Goal: Task Accomplishment & Management: Complete application form

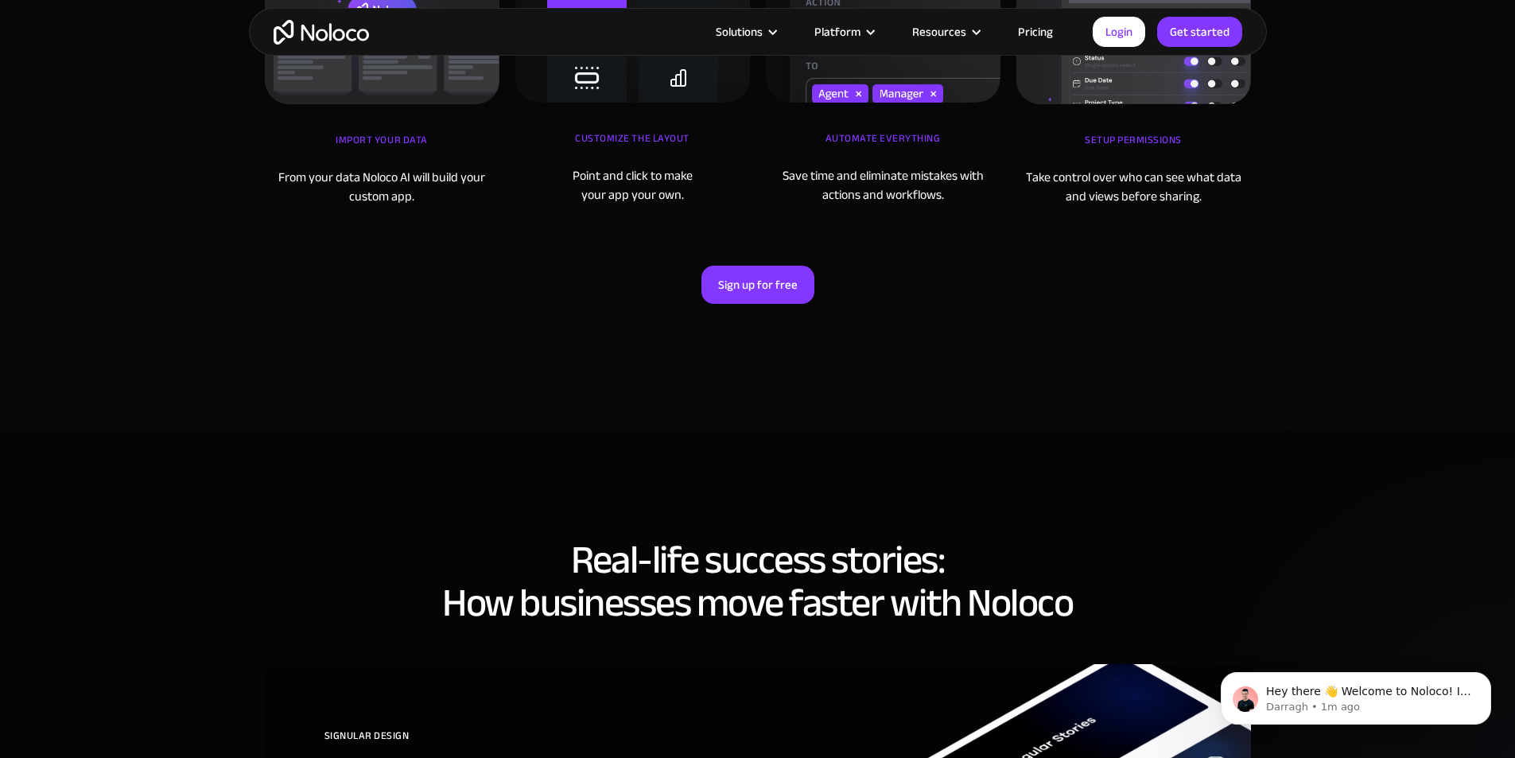
scroll to position [5091, 0]
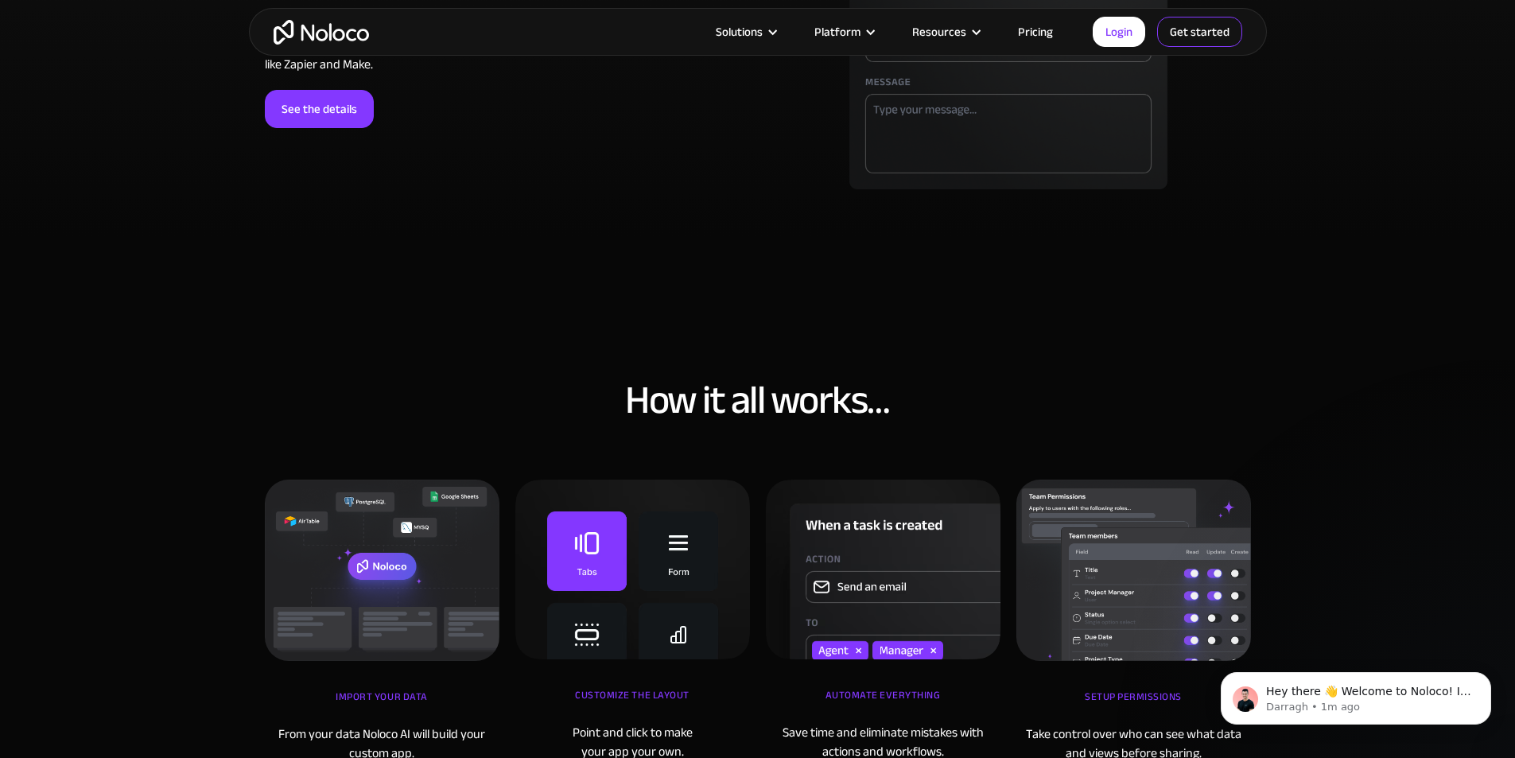
click at [1187, 30] on link "Get started" at bounding box center [1199, 32] width 85 height 30
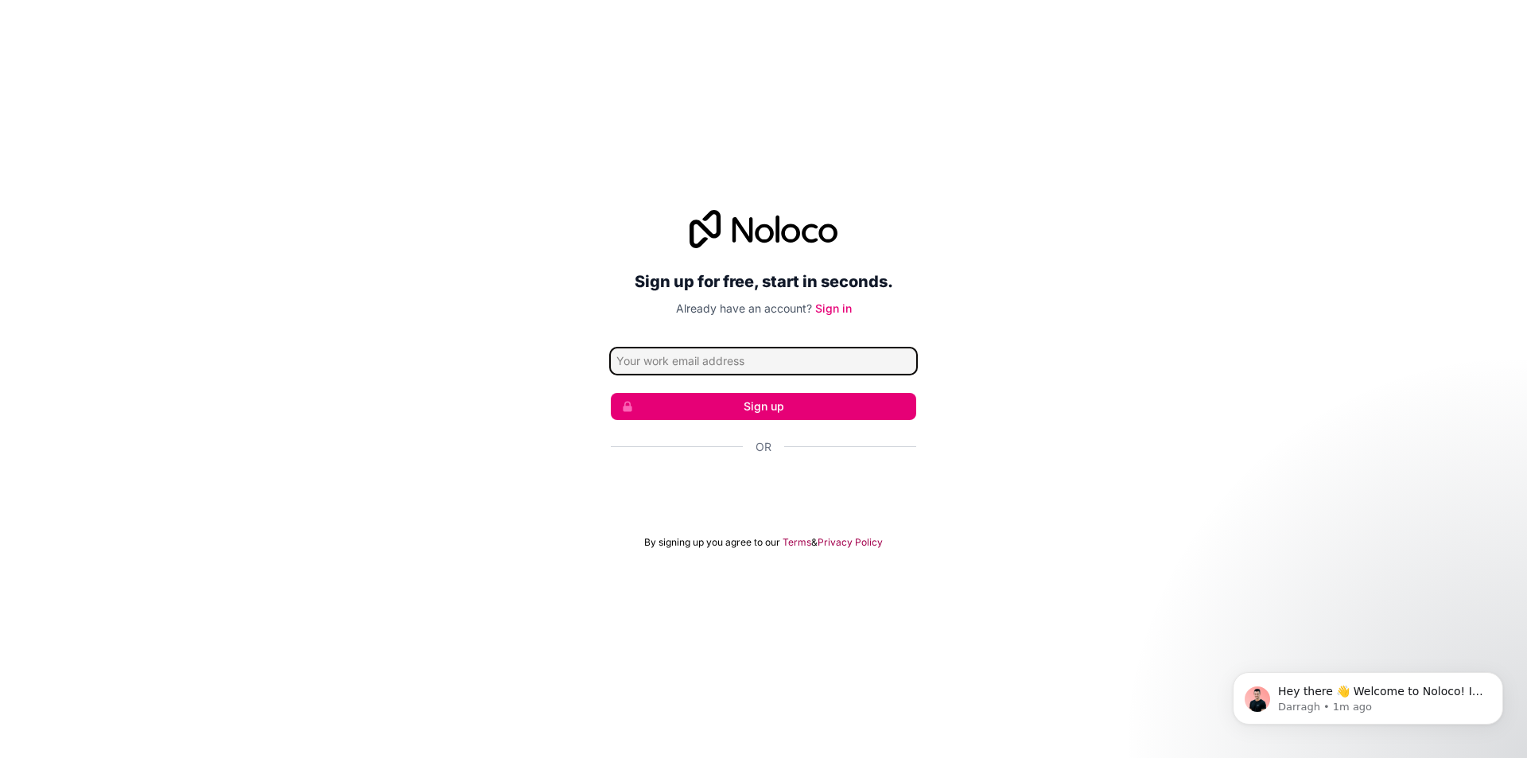
click at [727, 360] on input "Email address" at bounding box center [763, 360] width 305 height 25
type input "i"
click at [763, 365] on input "Email address" at bounding box center [763, 360] width 305 height 25
type input "[EMAIL_ADDRESS][DOMAIN_NAME]"
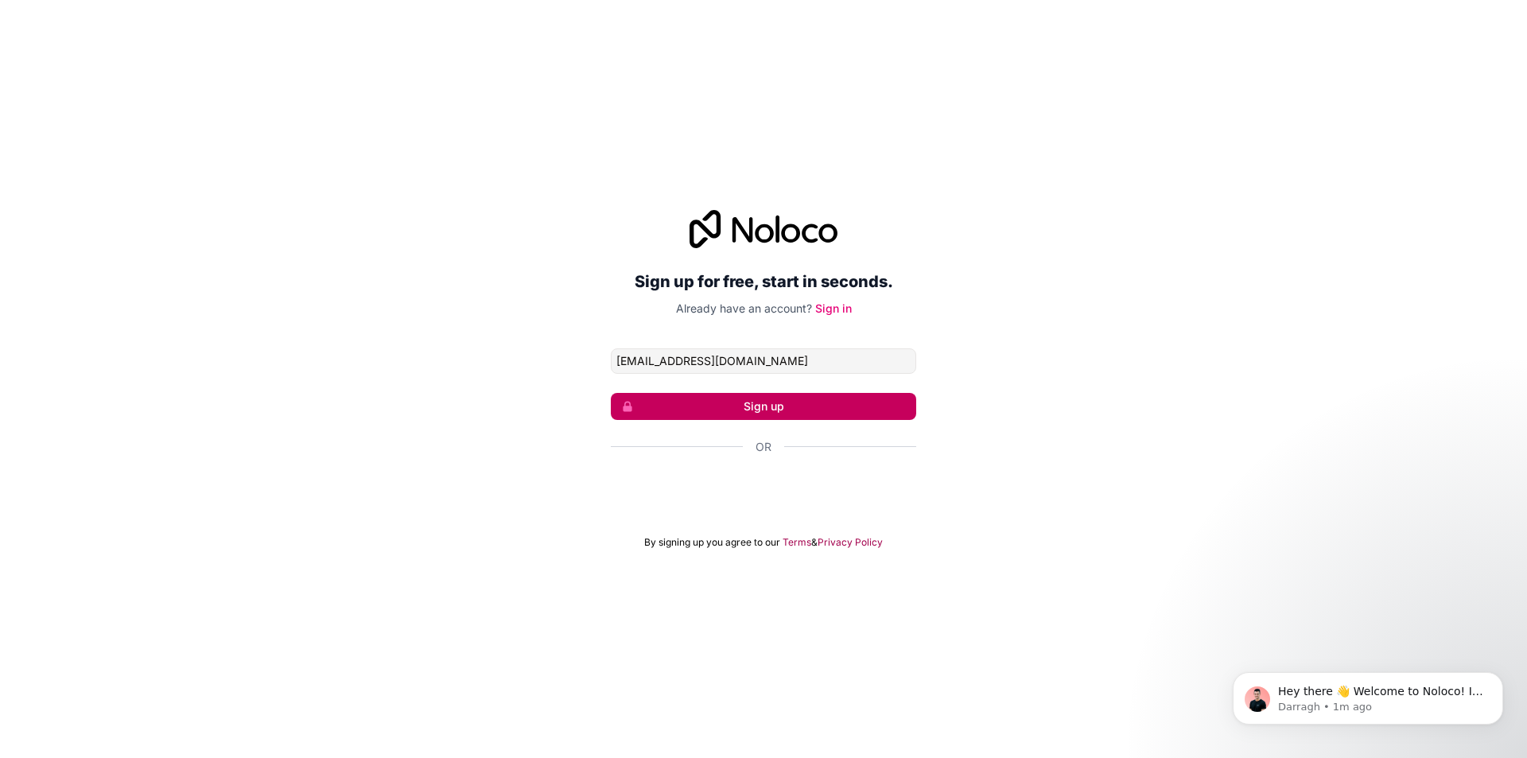
click at [820, 399] on button "Sign up" at bounding box center [763, 406] width 305 height 27
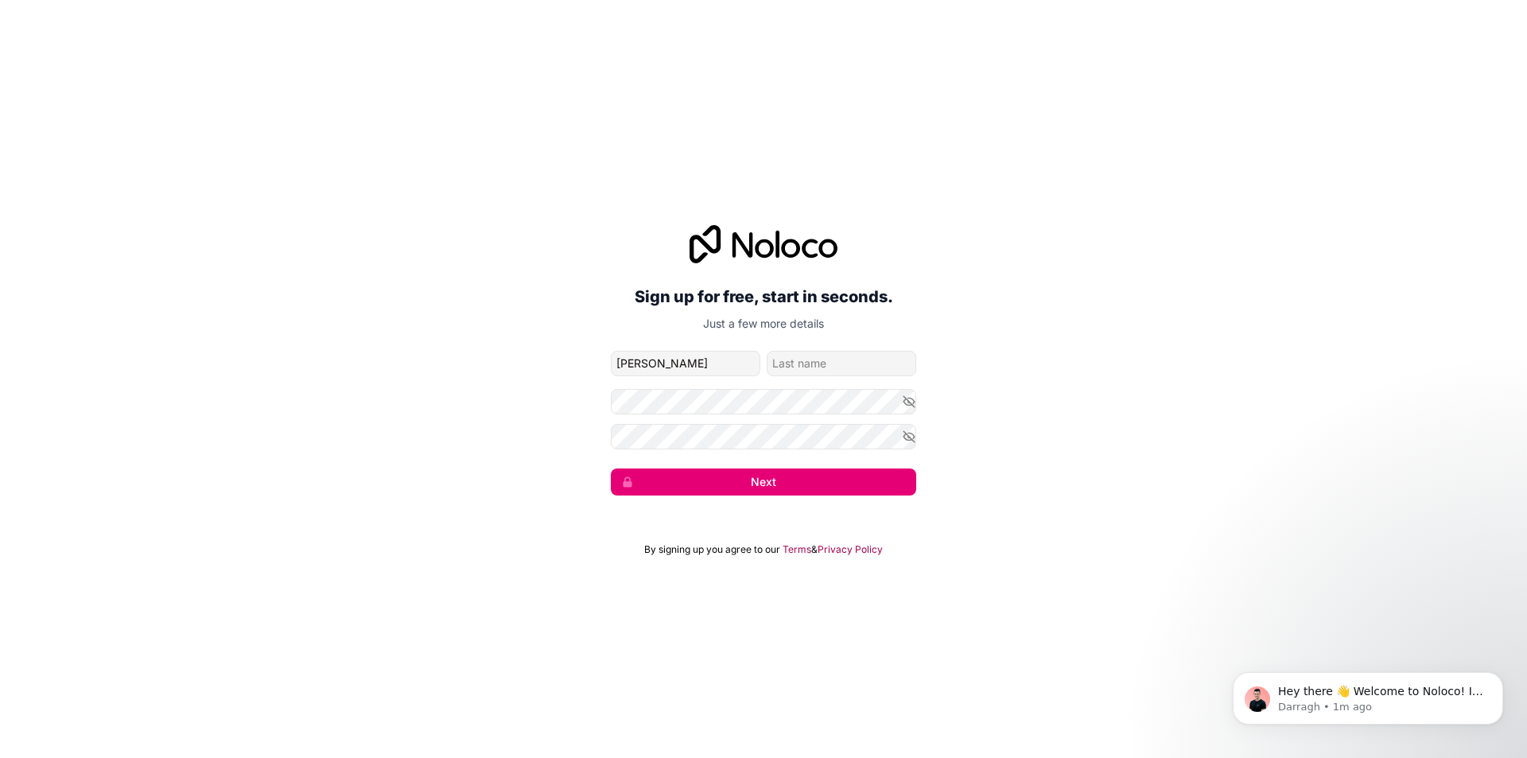
type input "[PERSON_NAME]"
click at [828, 354] on input "family-name" at bounding box center [842, 363] width 150 height 25
type input "Iapichino"
click at [797, 484] on button "Next" at bounding box center [763, 482] width 305 height 27
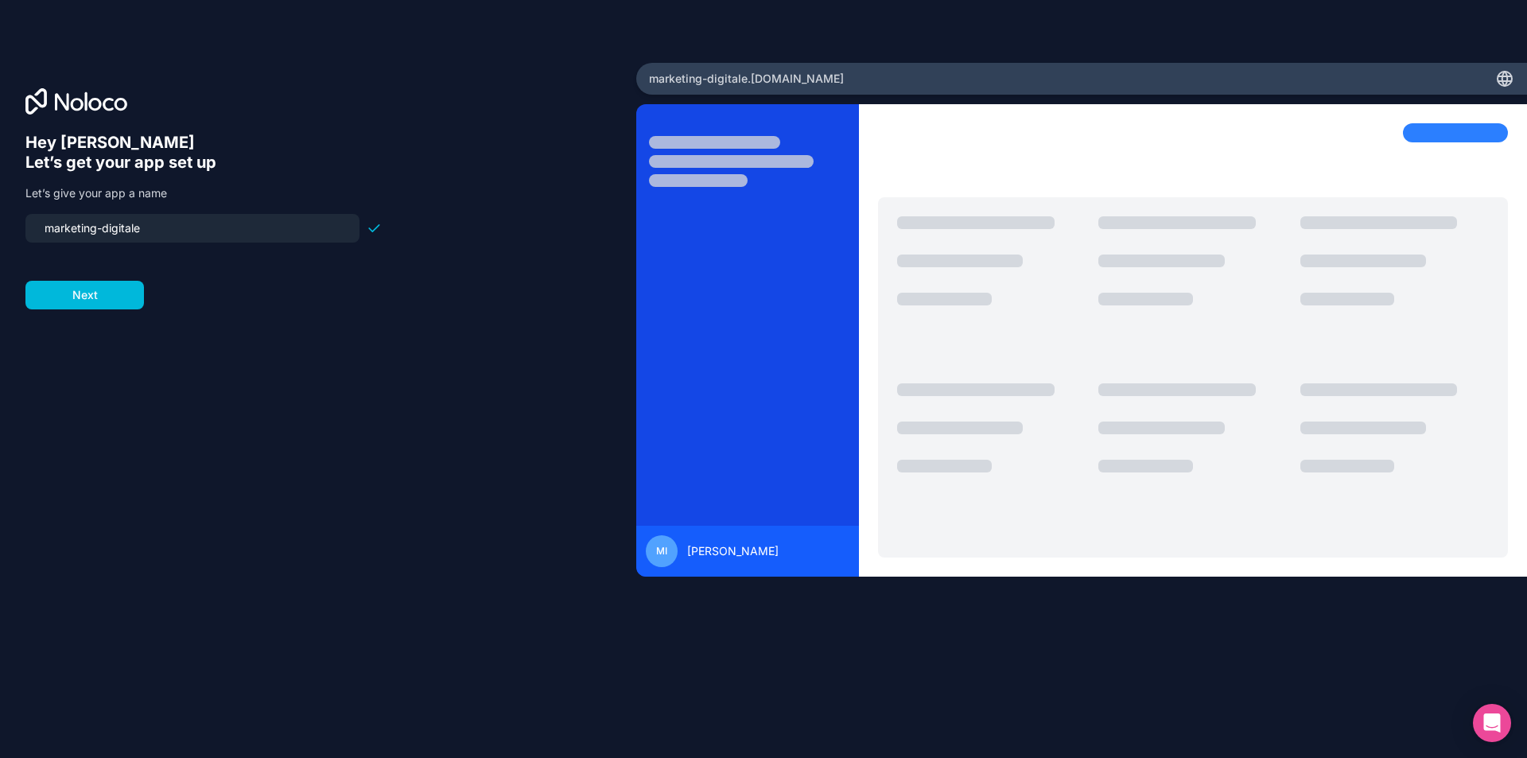
drag, startPoint x: 158, startPoint y: 227, endPoint x: 24, endPoint y: 221, distance: 134.6
click at [24, 221] on div "Hey [PERSON_NAME] 👋 Let’s get your app set up Let’s give your app a name market…" at bounding box center [318, 379] width 636 height 632
type input "medical-marketing"
click at [115, 282] on button "Next" at bounding box center [84, 295] width 119 height 29
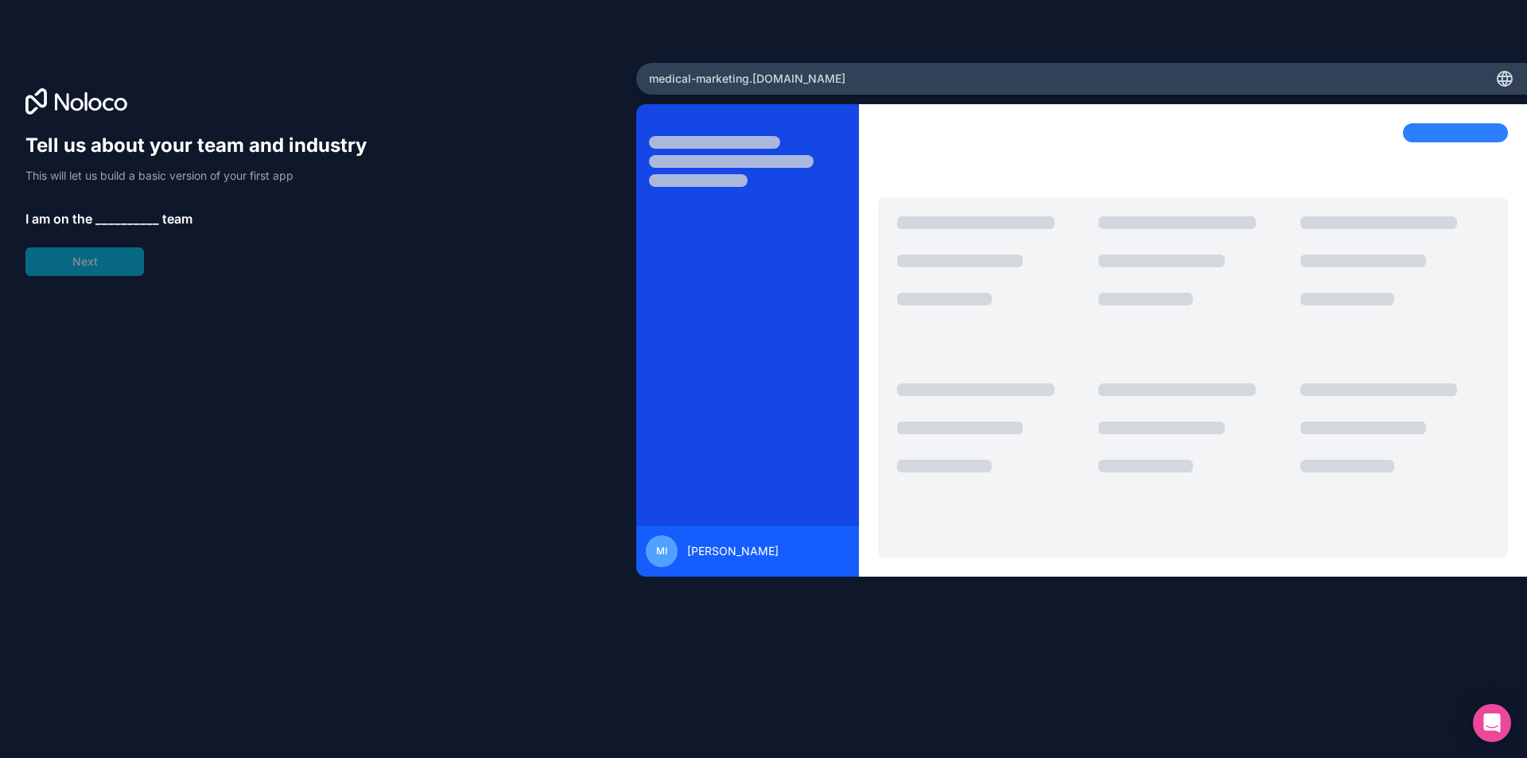
click at [111, 212] on span "__________" at bounding box center [127, 218] width 64 height 19
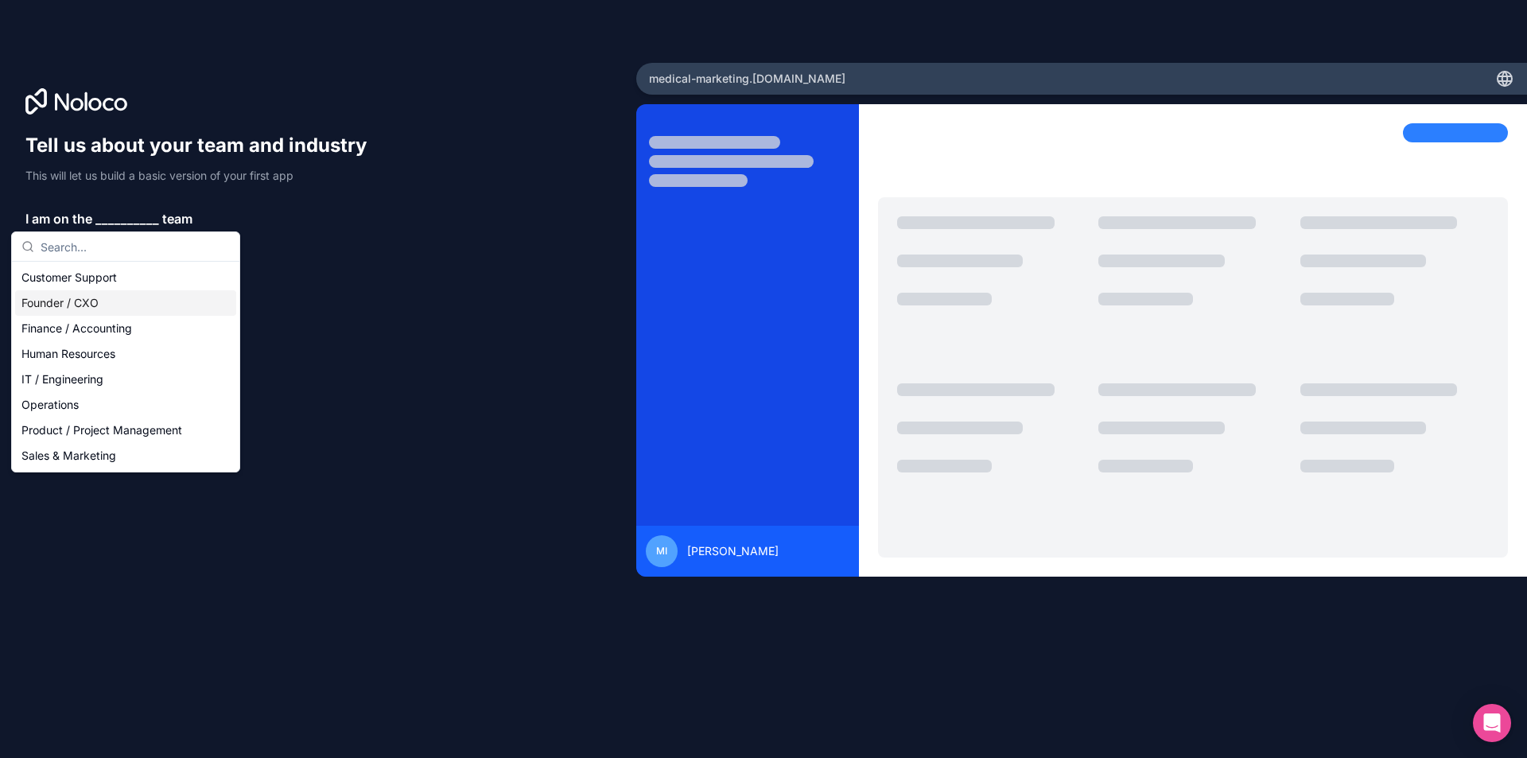
click at [123, 296] on div "Founder / CXO" at bounding box center [125, 302] width 221 height 25
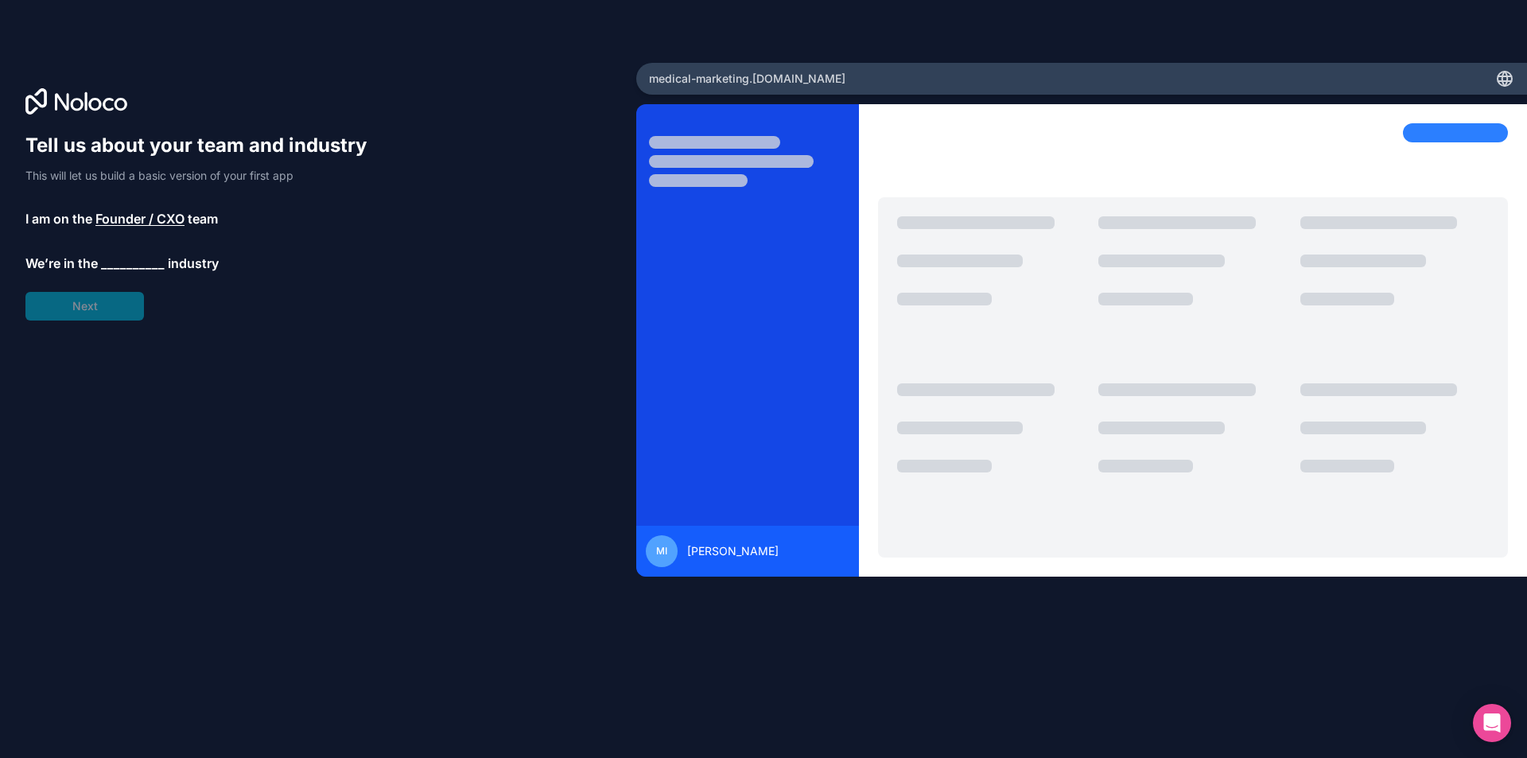
click at [120, 255] on span "__________" at bounding box center [133, 263] width 64 height 19
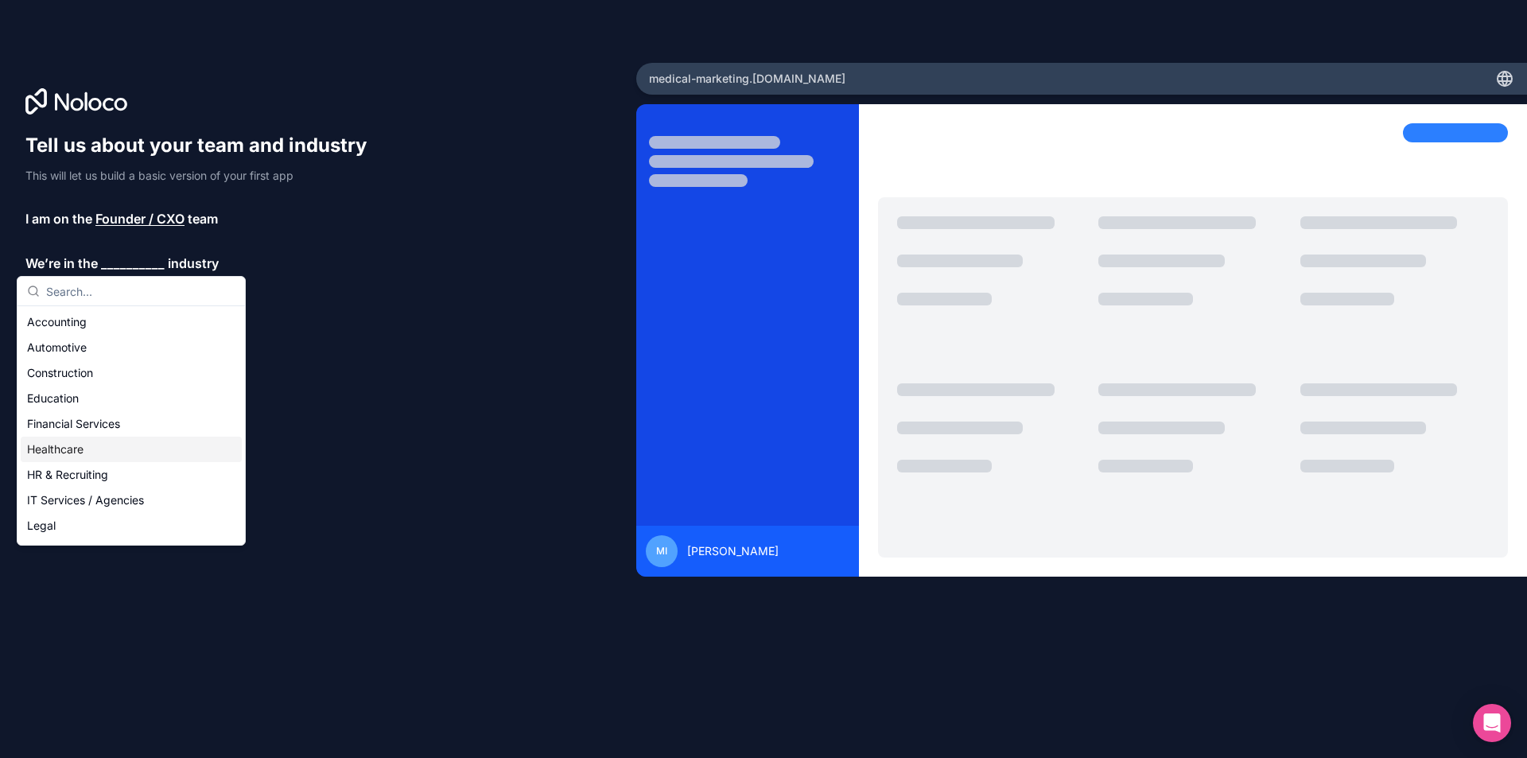
click at [87, 459] on div "Healthcare" at bounding box center [131, 449] width 221 height 25
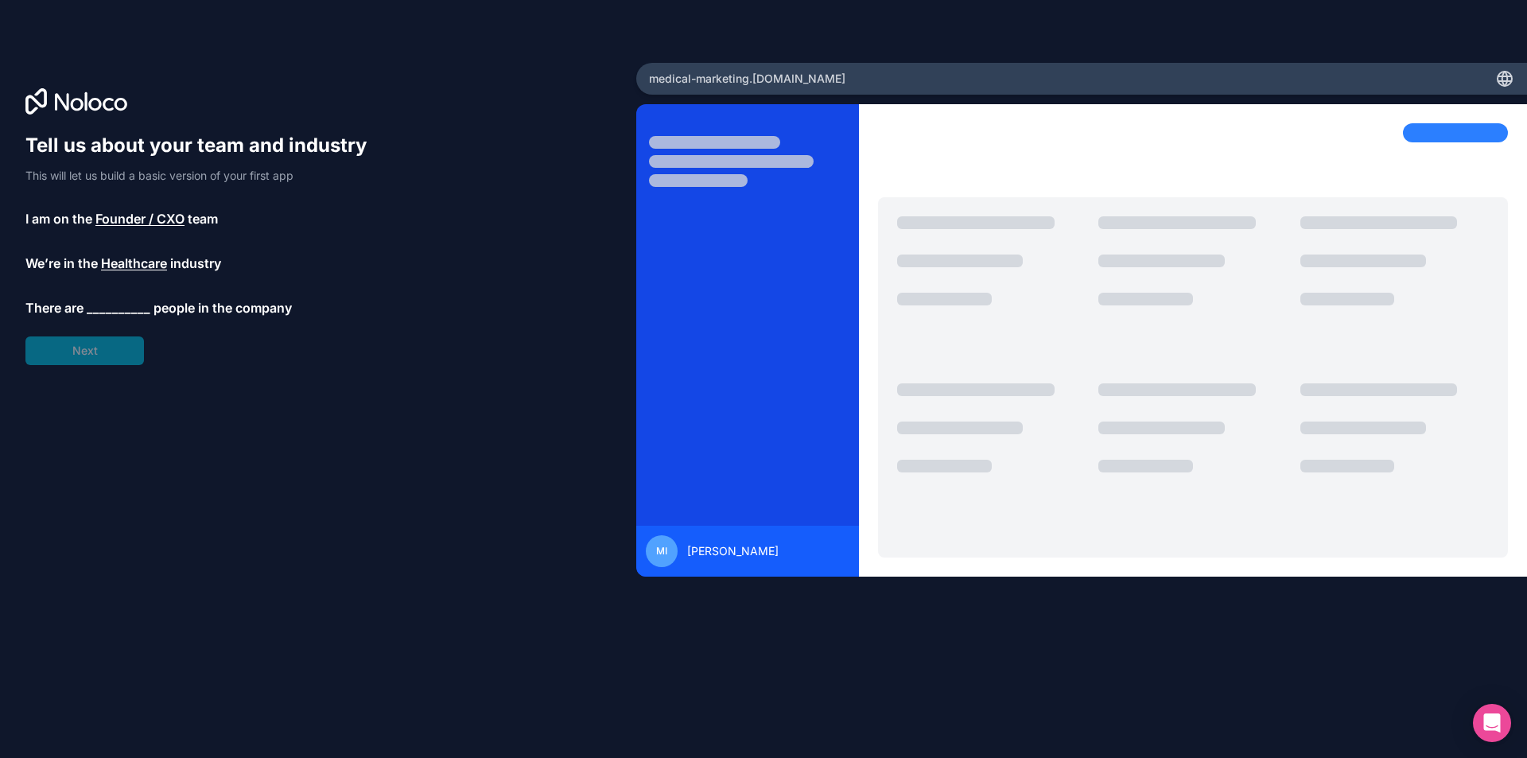
click at [111, 305] on span "__________" at bounding box center [119, 307] width 64 height 19
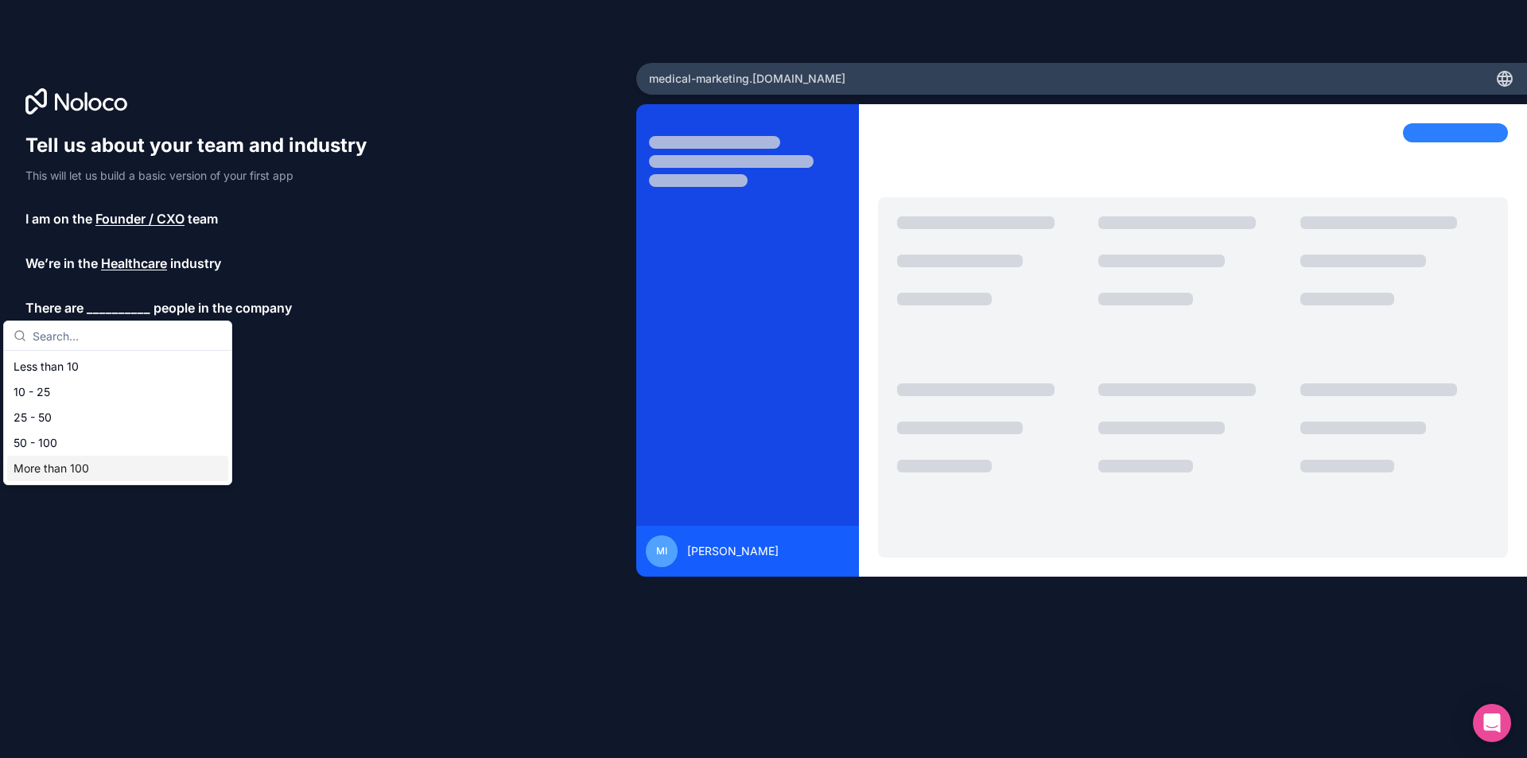
click at [80, 465] on div "More than 100" at bounding box center [117, 468] width 221 height 25
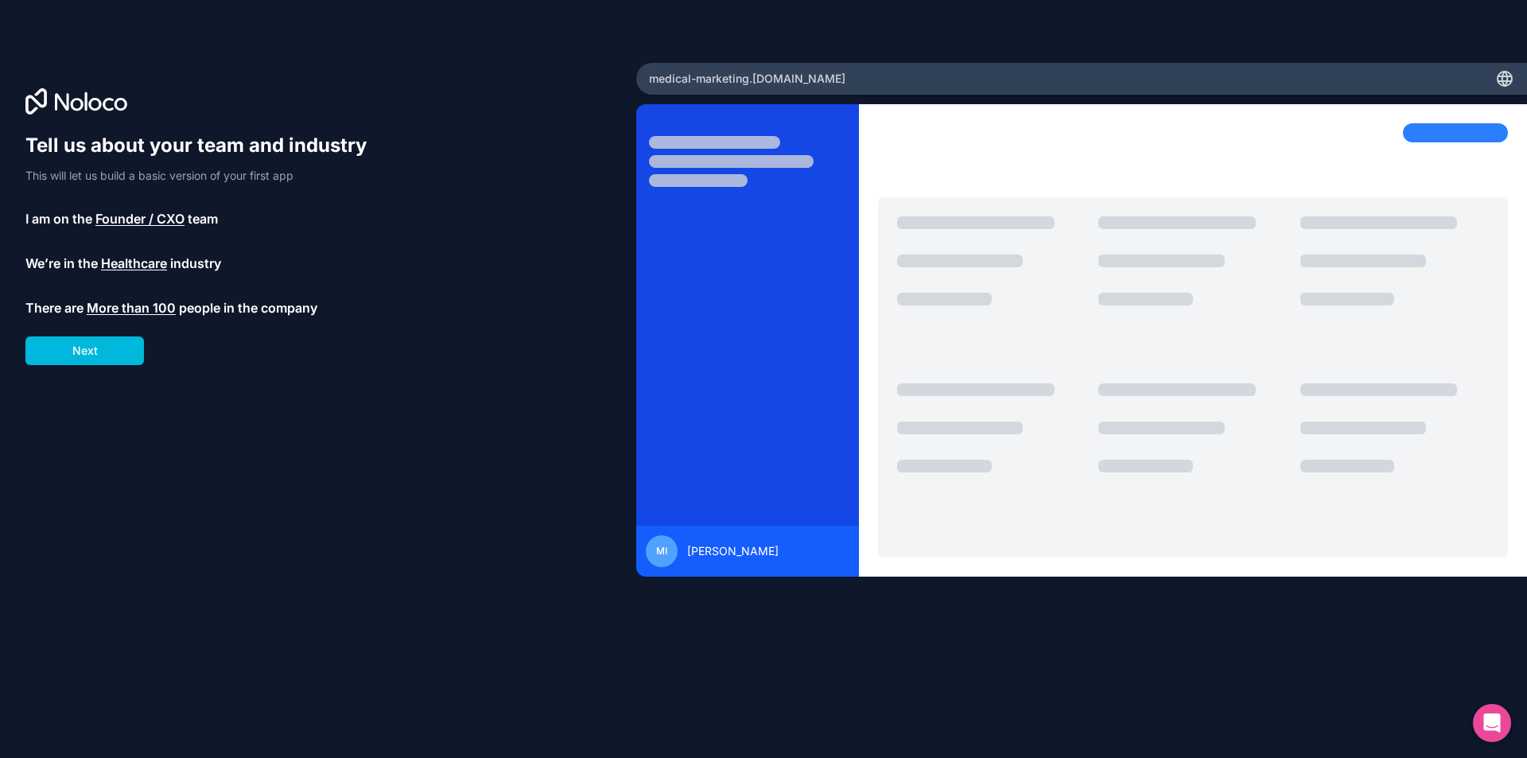
click at [130, 307] on span "More than 100" at bounding box center [131, 307] width 89 height 19
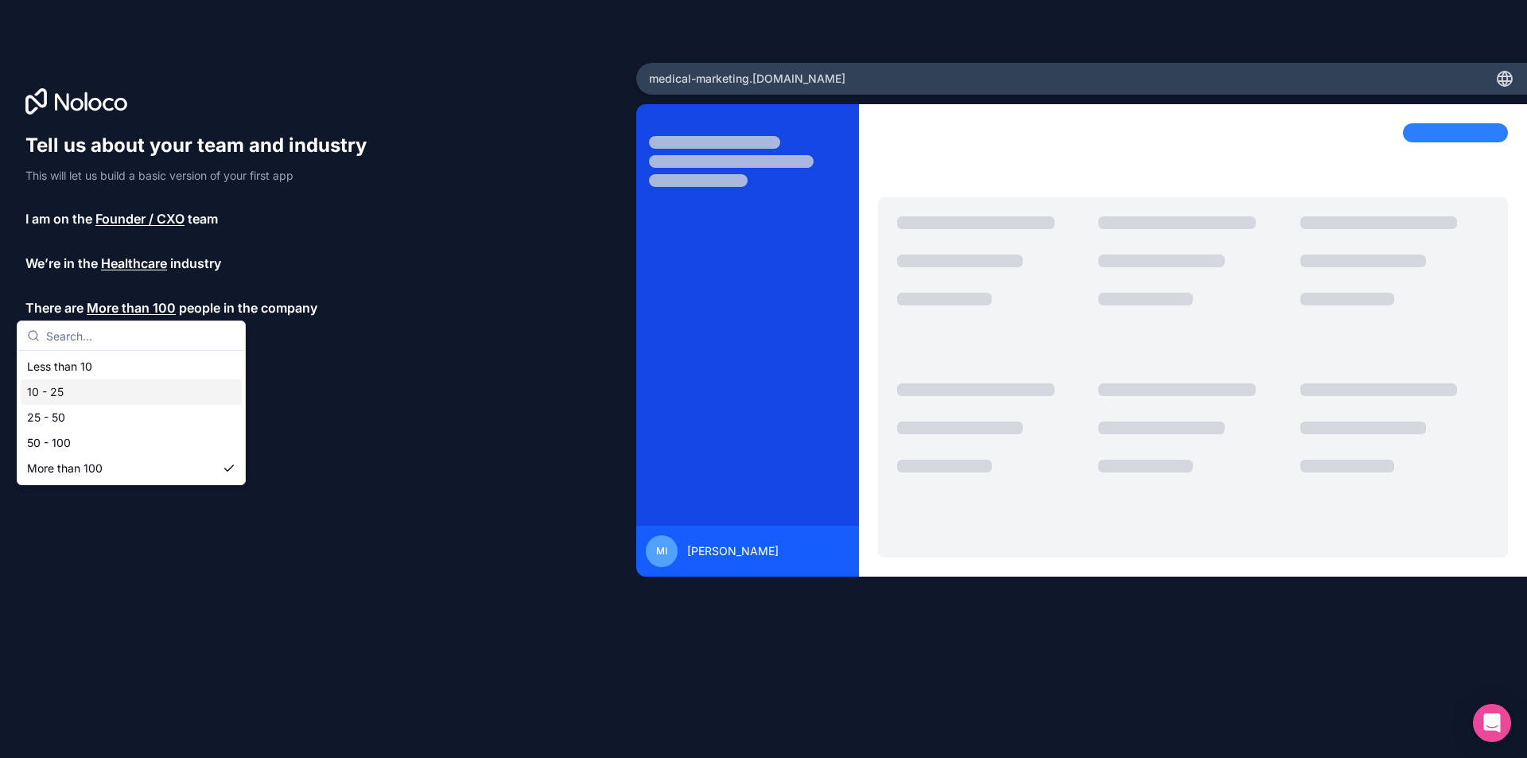
click at [115, 387] on div "10 - 25" at bounding box center [131, 391] width 221 height 25
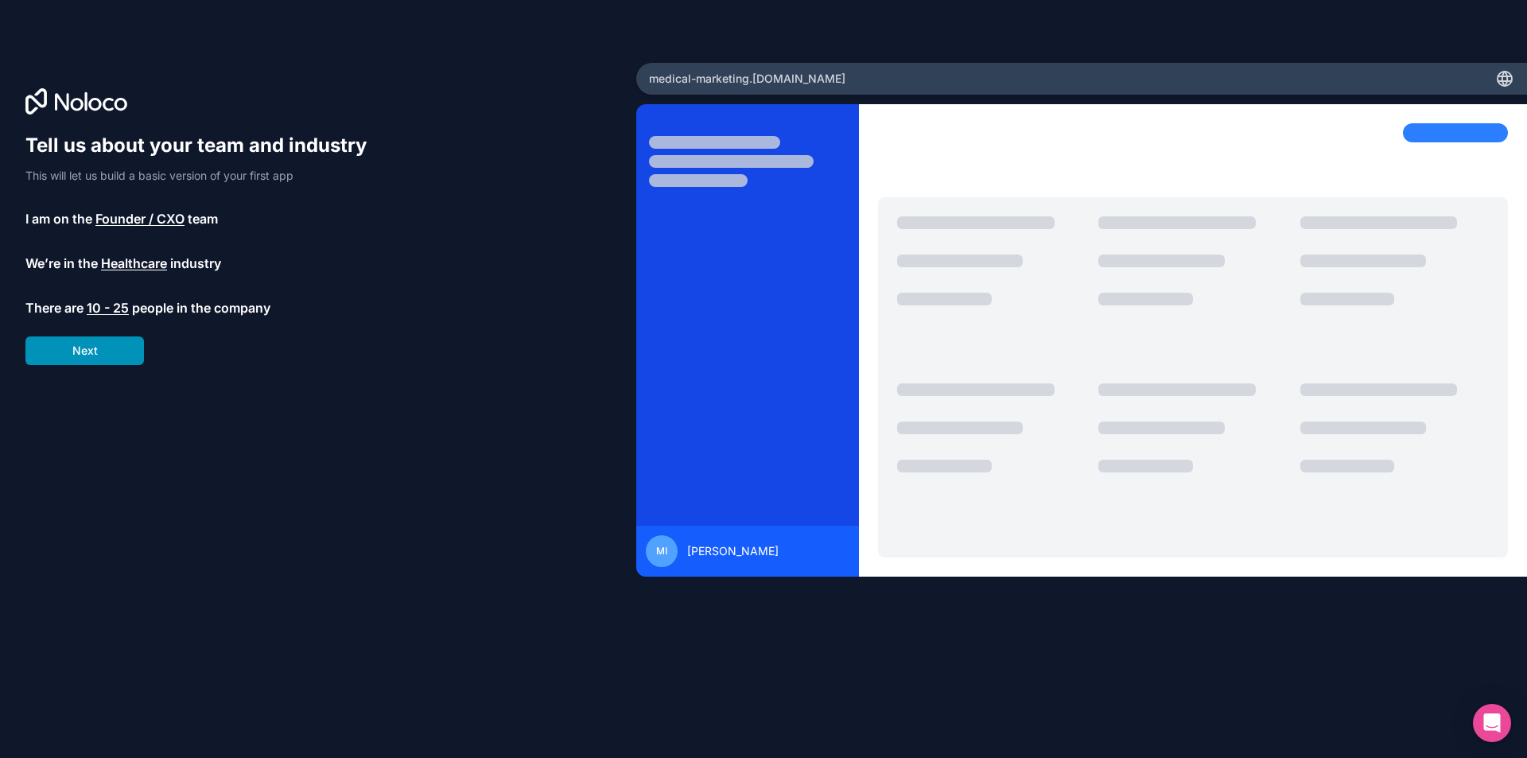
click at [119, 350] on button "Next" at bounding box center [84, 350] width 119 height 29
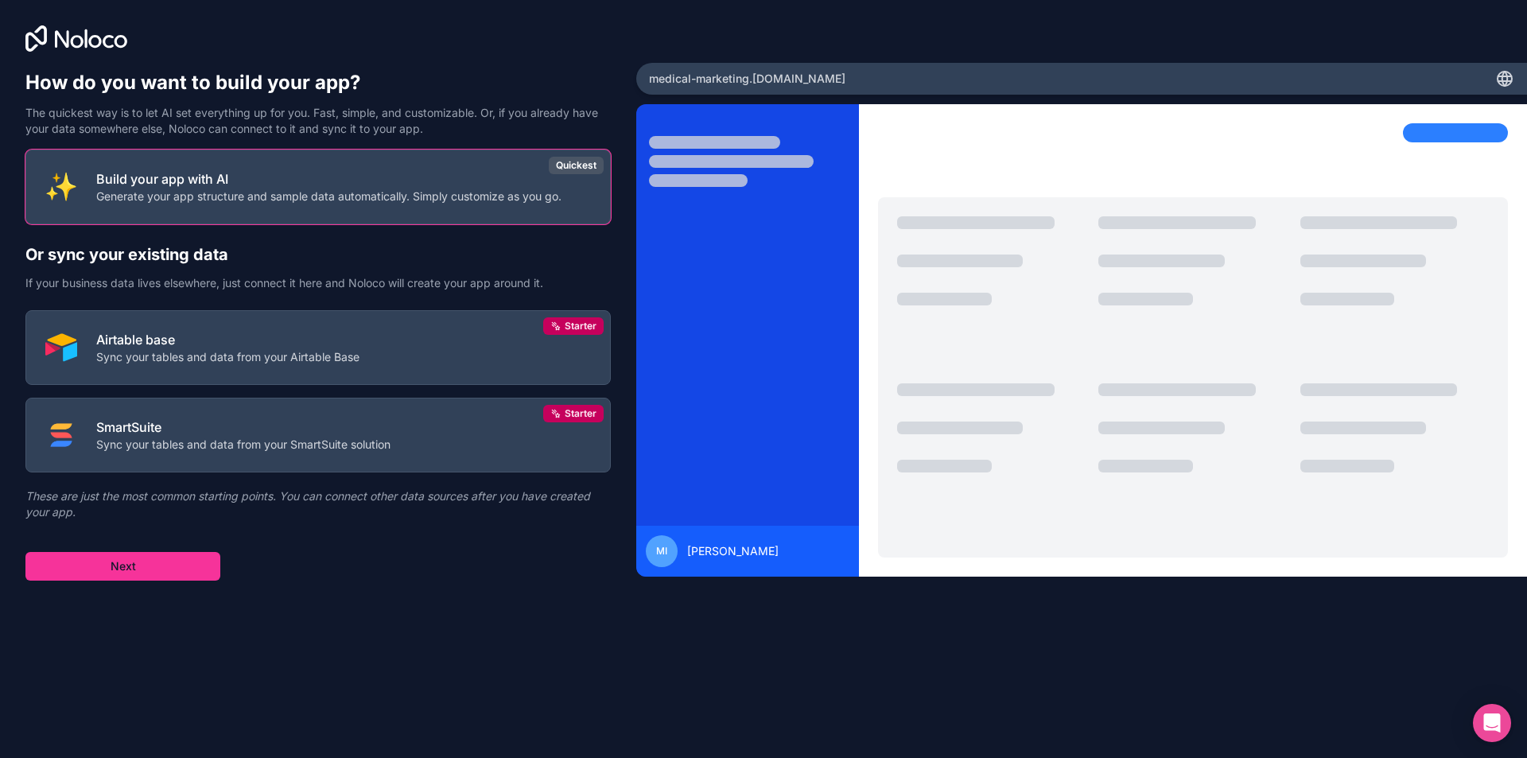
click at [178, 387] on div "Build your app with AI Generate your app structure and sample data automaticall…" at bounding box center [317, 365] width 585 height 431
click at [238, 345] on p "Airtable base" at bounding box center [227, 336] width 263 height 19
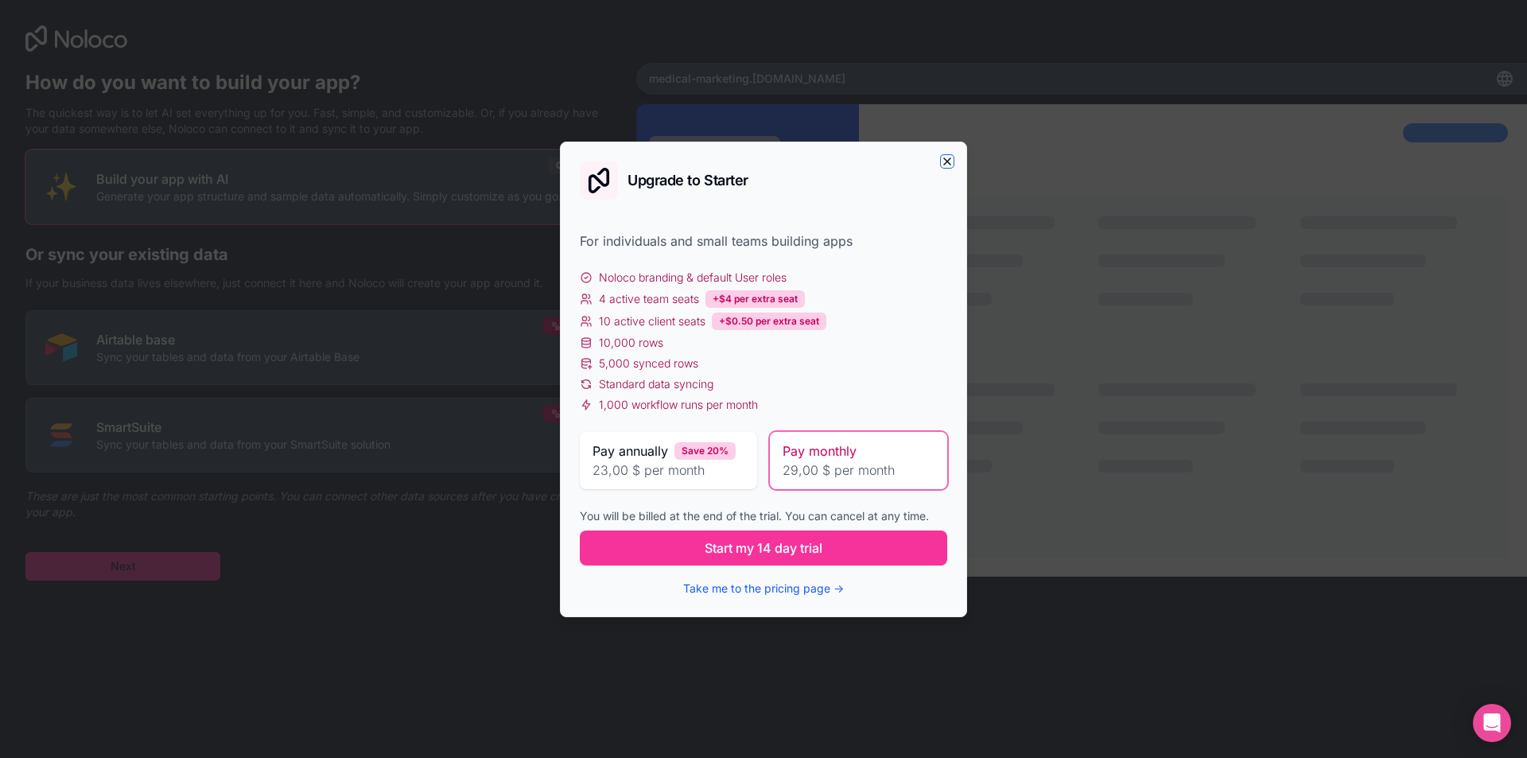
click at [947, 162] on icon "button" at bounding box center [947, 161] width 6 height 6
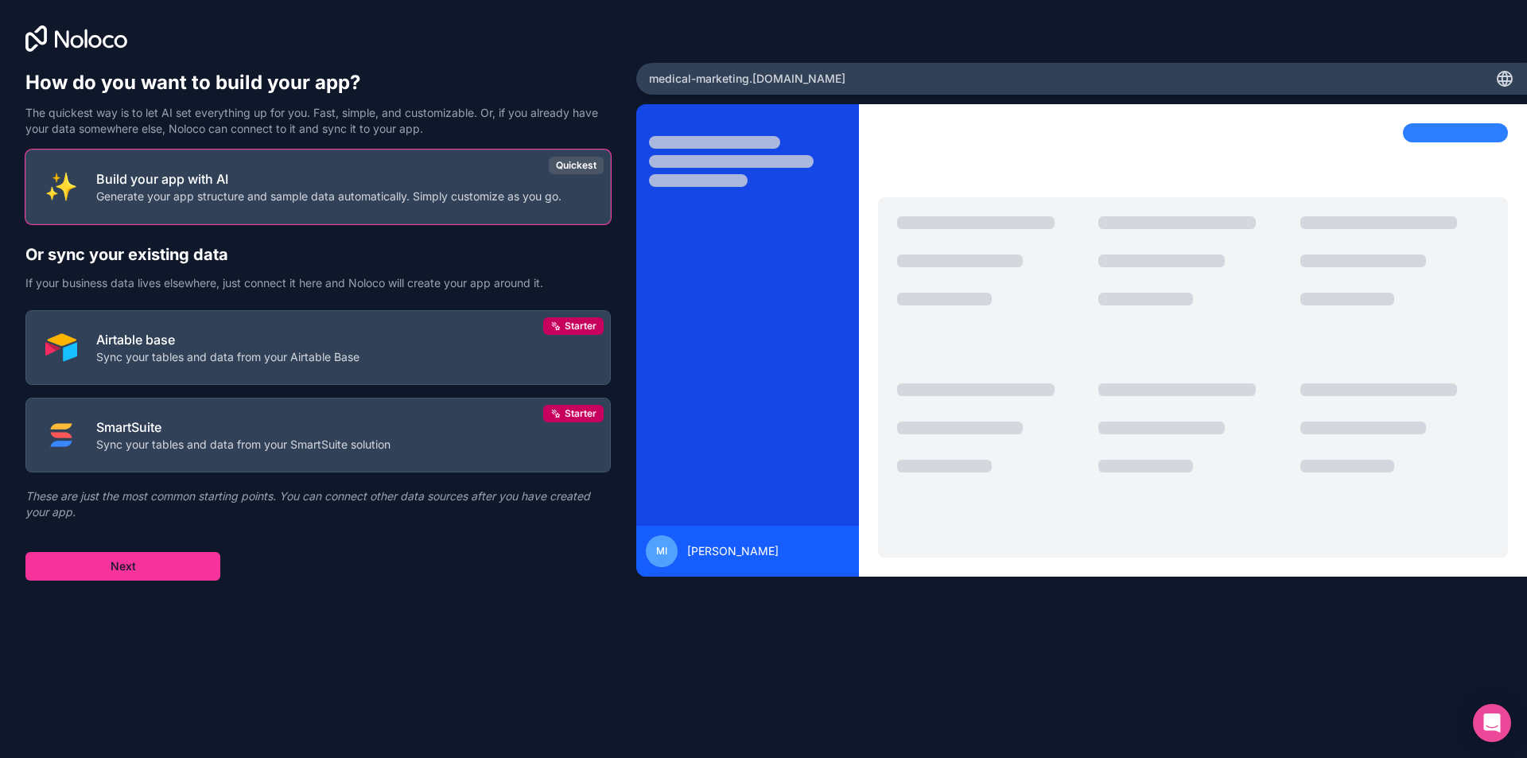
click at [281, 555] on div "Build your app with AI Generate your app structure and sample data automaticall…" at bounding box center [317, 365] width 585 height 431
click at [210, 573] on button "Next" at bounding box center [122, 566] width 195 height 29
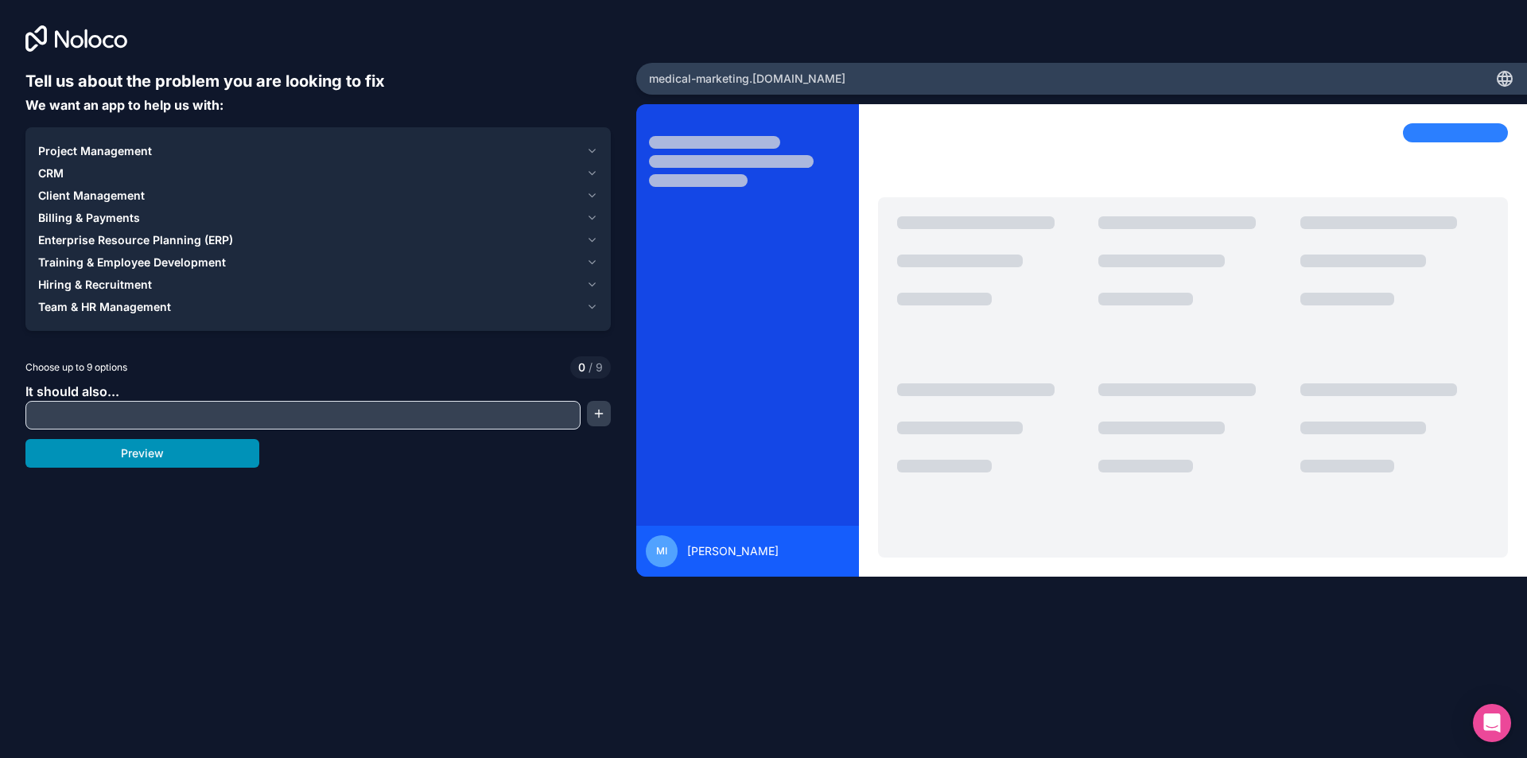
click at [150, 447] on button "Preview" at bounding box center [142, 453] width 234 height 29
click at [80, 165] on div "CRM" at bounding box center [309, 173] width 542 height 16
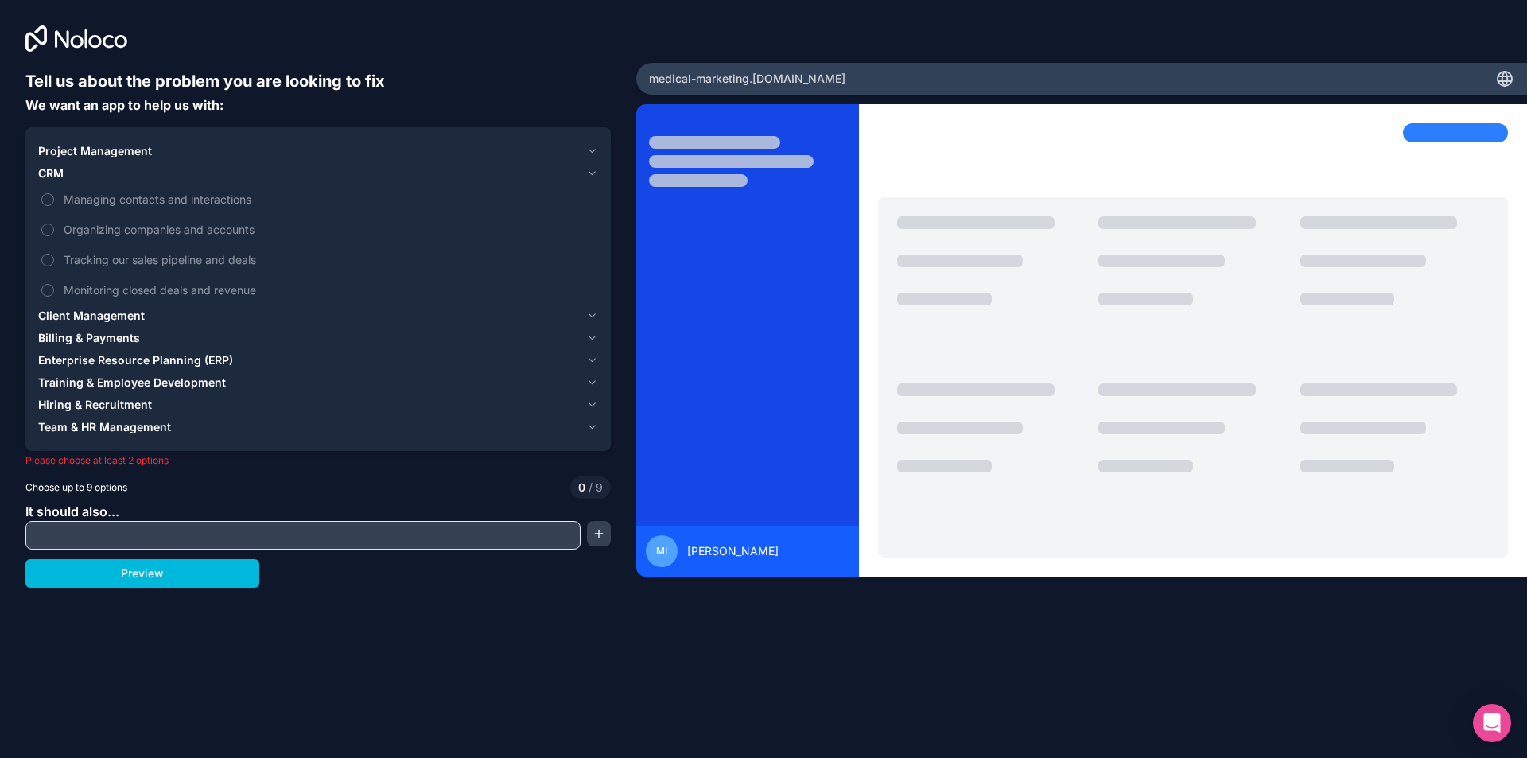
click at [78, 200] on span "Managing contacts and interactions" at bounding box center [329, 199] width 531 height 17
click at [54, 200] on button "Managing contacts and interactions" at bounding box center [47, 199] width 13 height 13
click at [93, 232] on span "Organizing companies and accounts" at bounding box center [329, 229] width 531 height 17
click at [54, 232] on button "Organizing companies and accounts" at bounding box center [47, 230] width 13 height 13
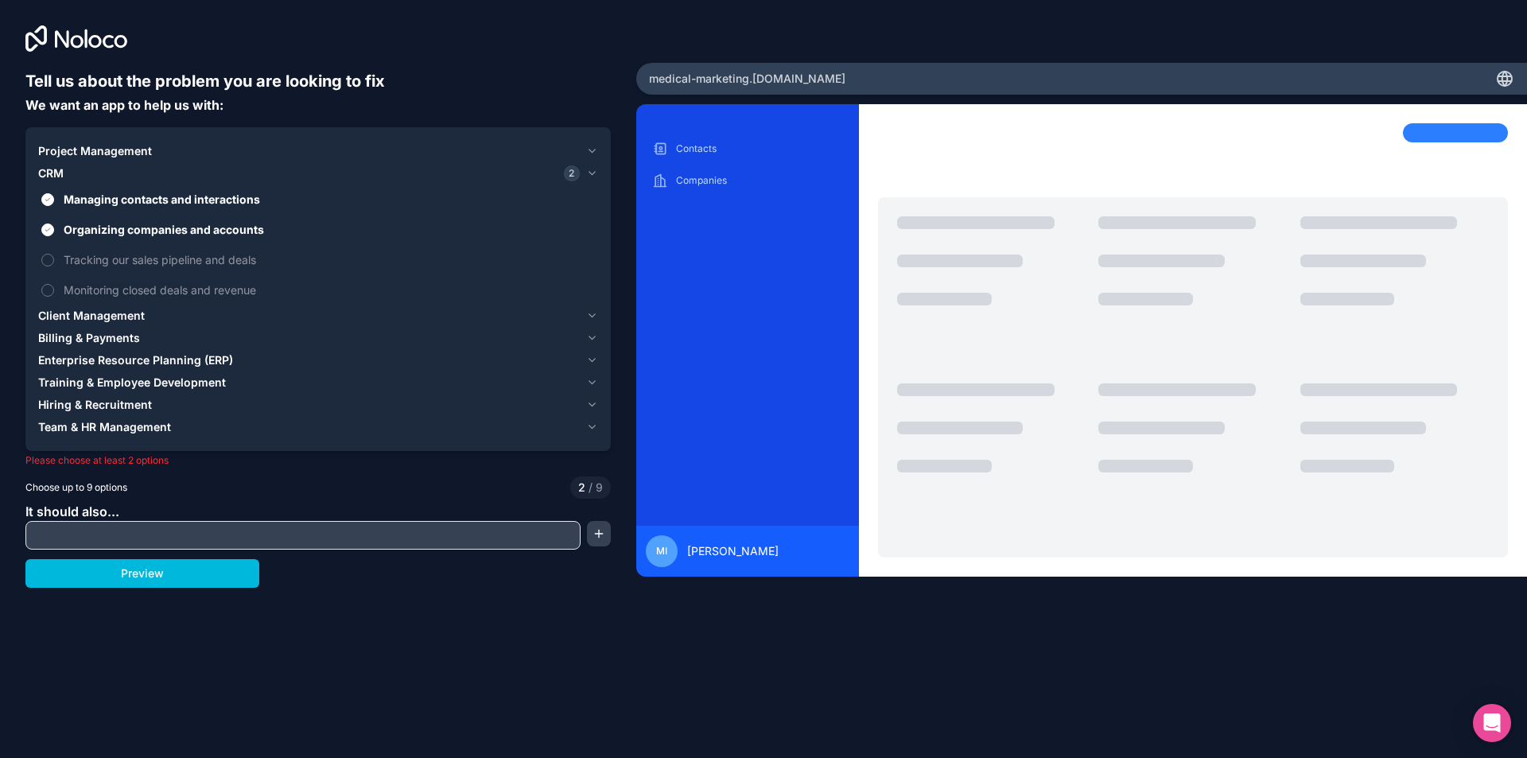
click at [91, 251] on span "Tracking our sales pipeline and deals" at bounding box center [329, 259] width 531 height 17
click at [54, 254] on button "Tracking our sales pipeline and deals" at bounding box center [47, 260] width 13 height 13
click at [111, 289] on span "Monitoring closed deals and revenue" at bounding box center [329, 290] width 531 height 17
click at [54, 289] on button "Monitoring closed deals and revenue" at bounding box center [47, 290] width 13 height 13
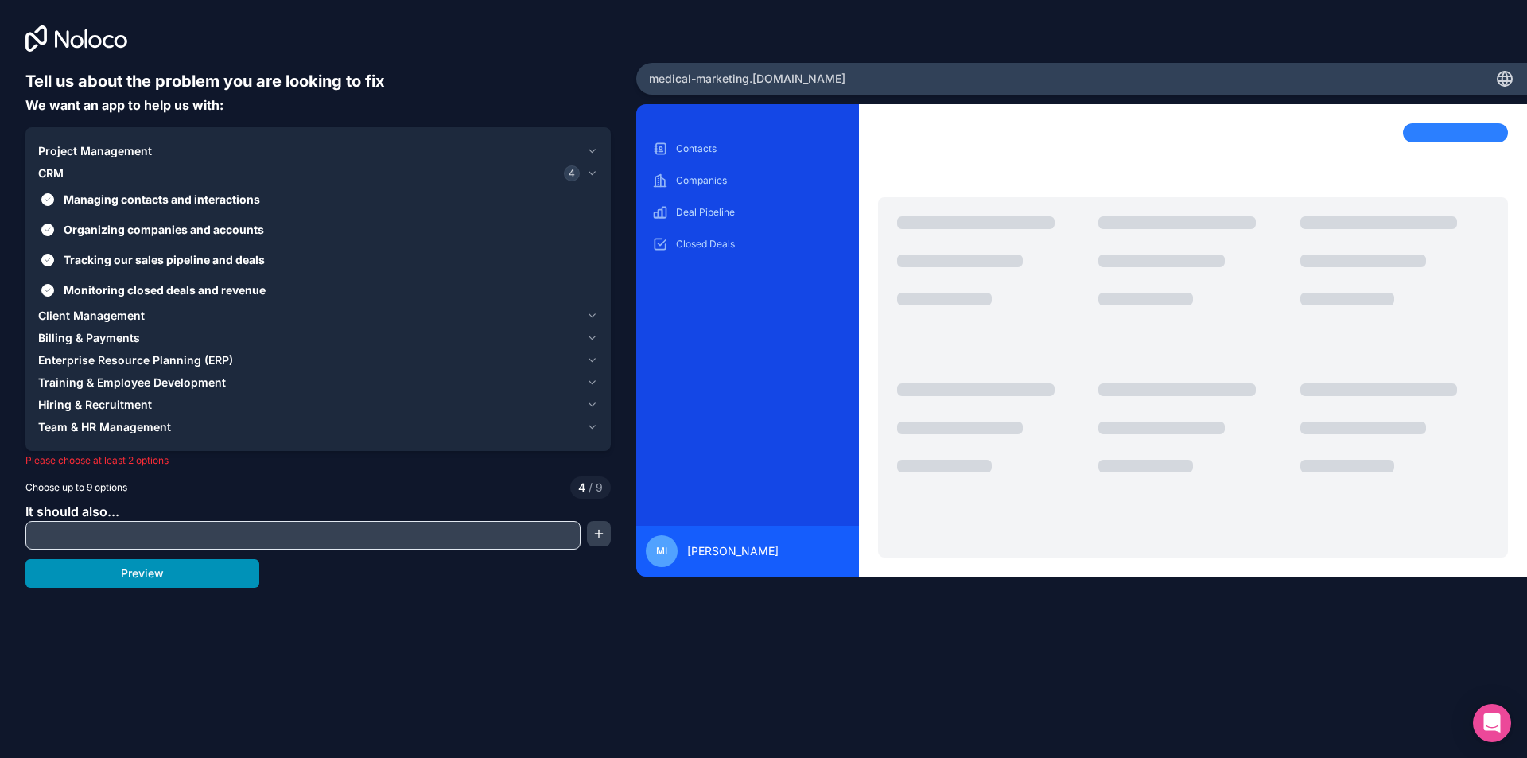
click at [196, 585] on button "Preview" at bounding box center [142, 573] width 234 height 29
